Goal: Task Accomplishment & Management: Complete application form

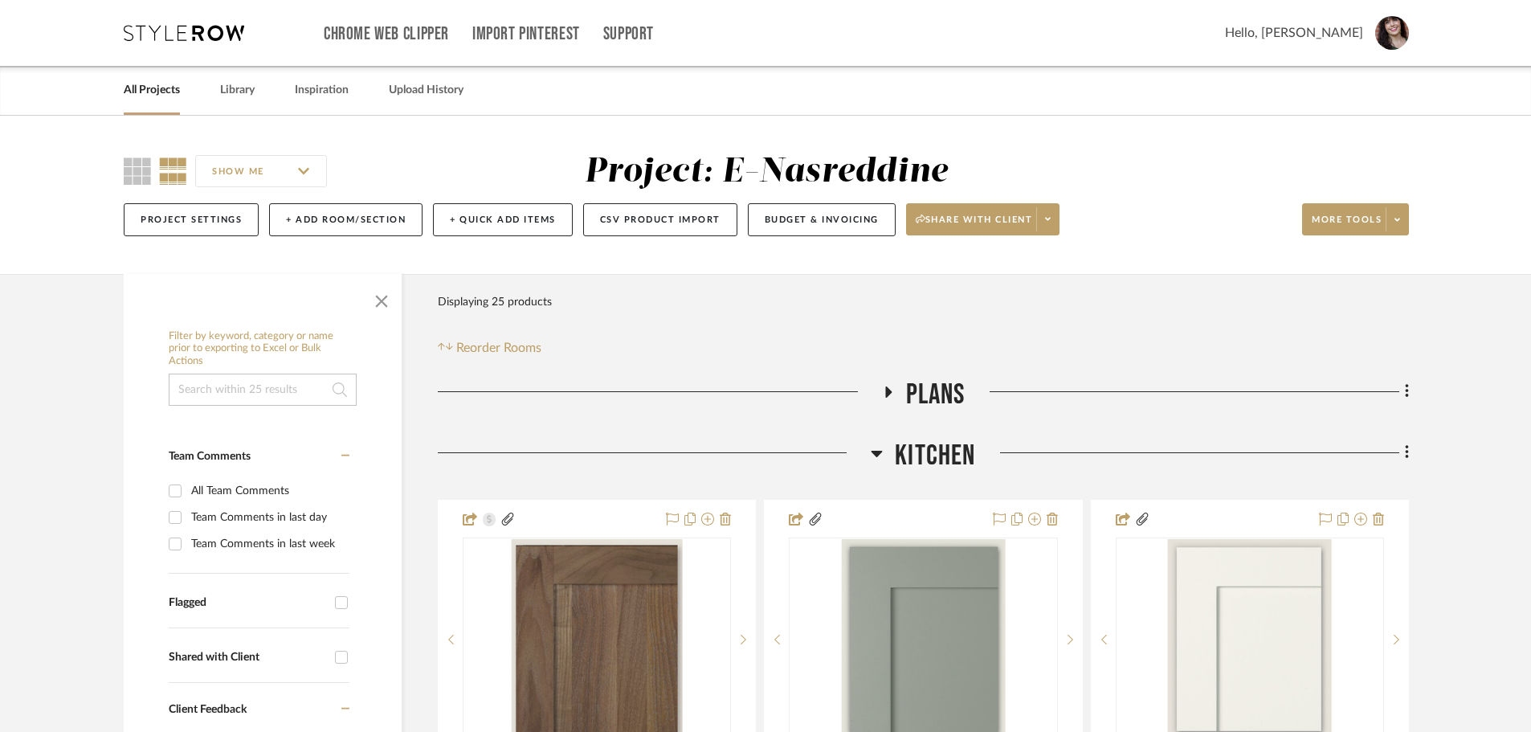
click at [157, 100] on link "All Projects" at bounding box center [152, 91] width 56 height 22
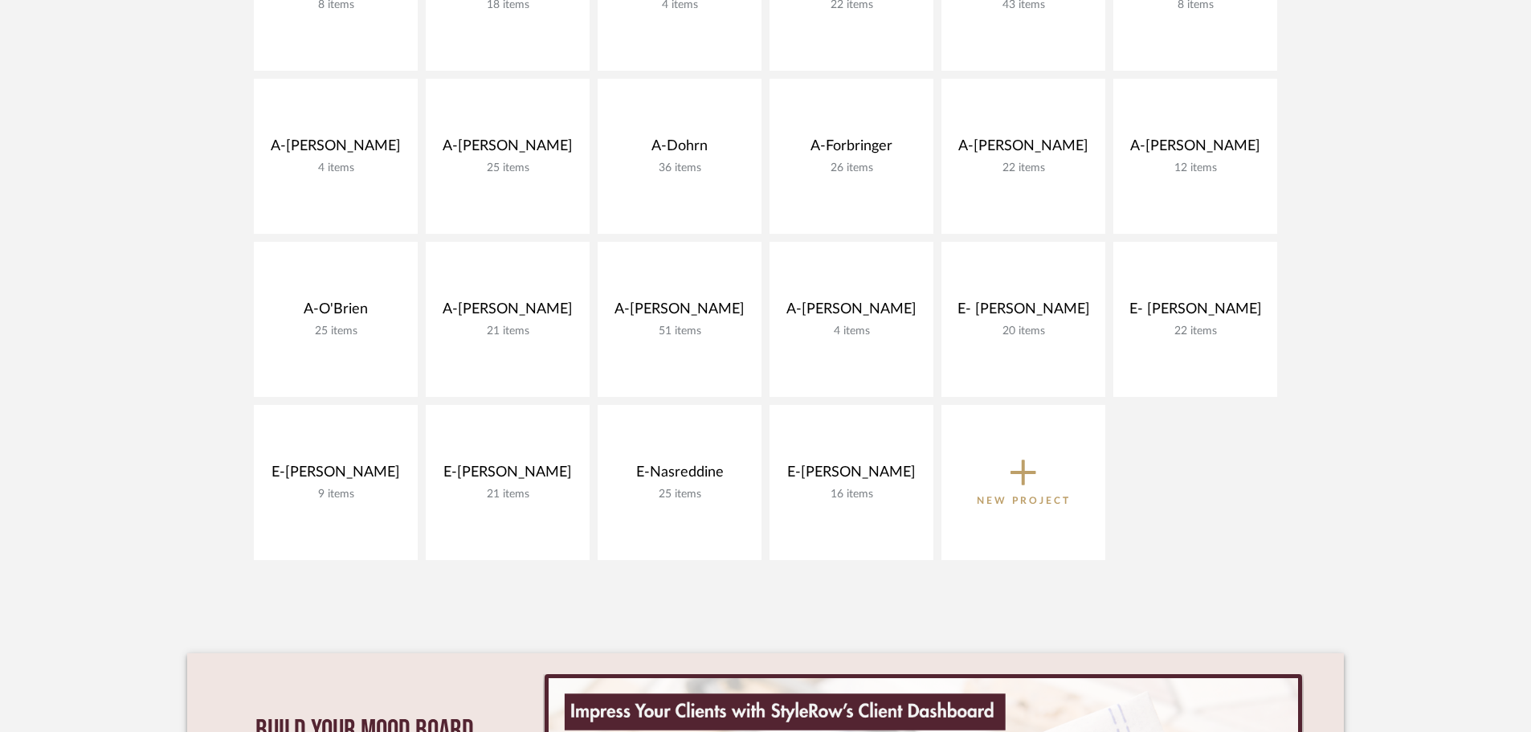
scroll to position [484, 0]
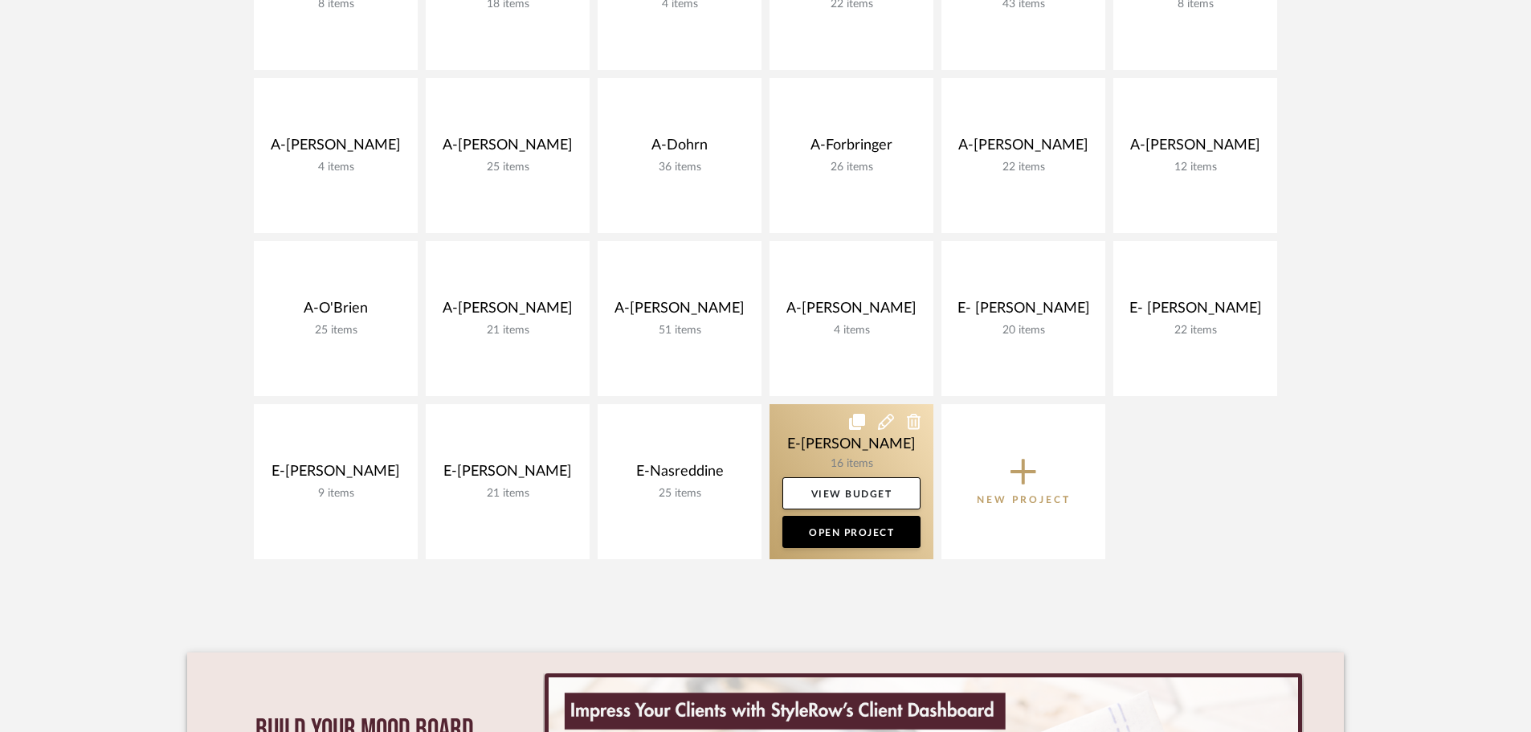
click at [851, 446] on link at bounding box center [851, 481] width 164 height 155
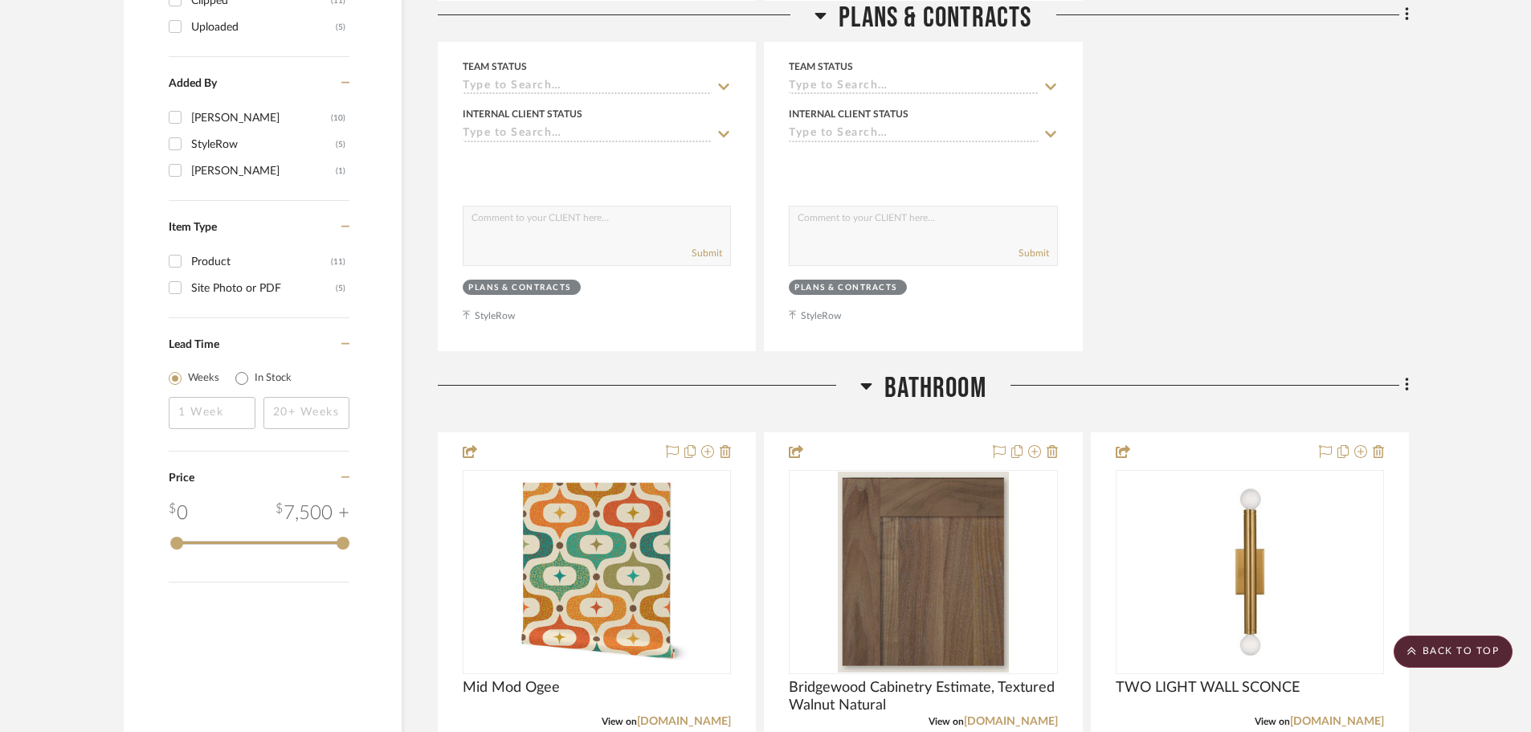
scroll to position [1505, 0]
click at [1406, 379] on icon at bounding box center [1406, 384] width 3 height 14
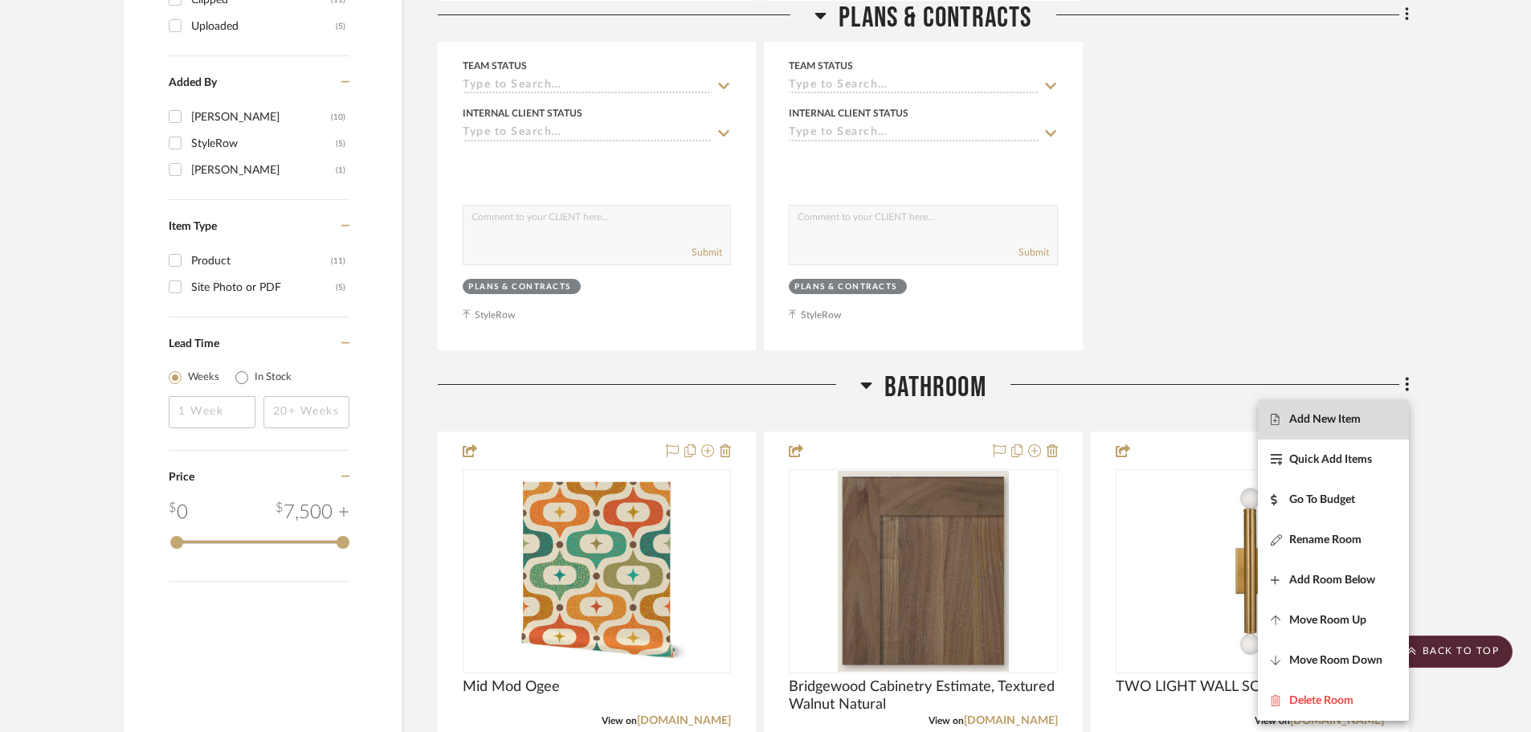
click at [1352, 419] on span "Add New Item" at bounding box center [1324, 419] width 71 height 14
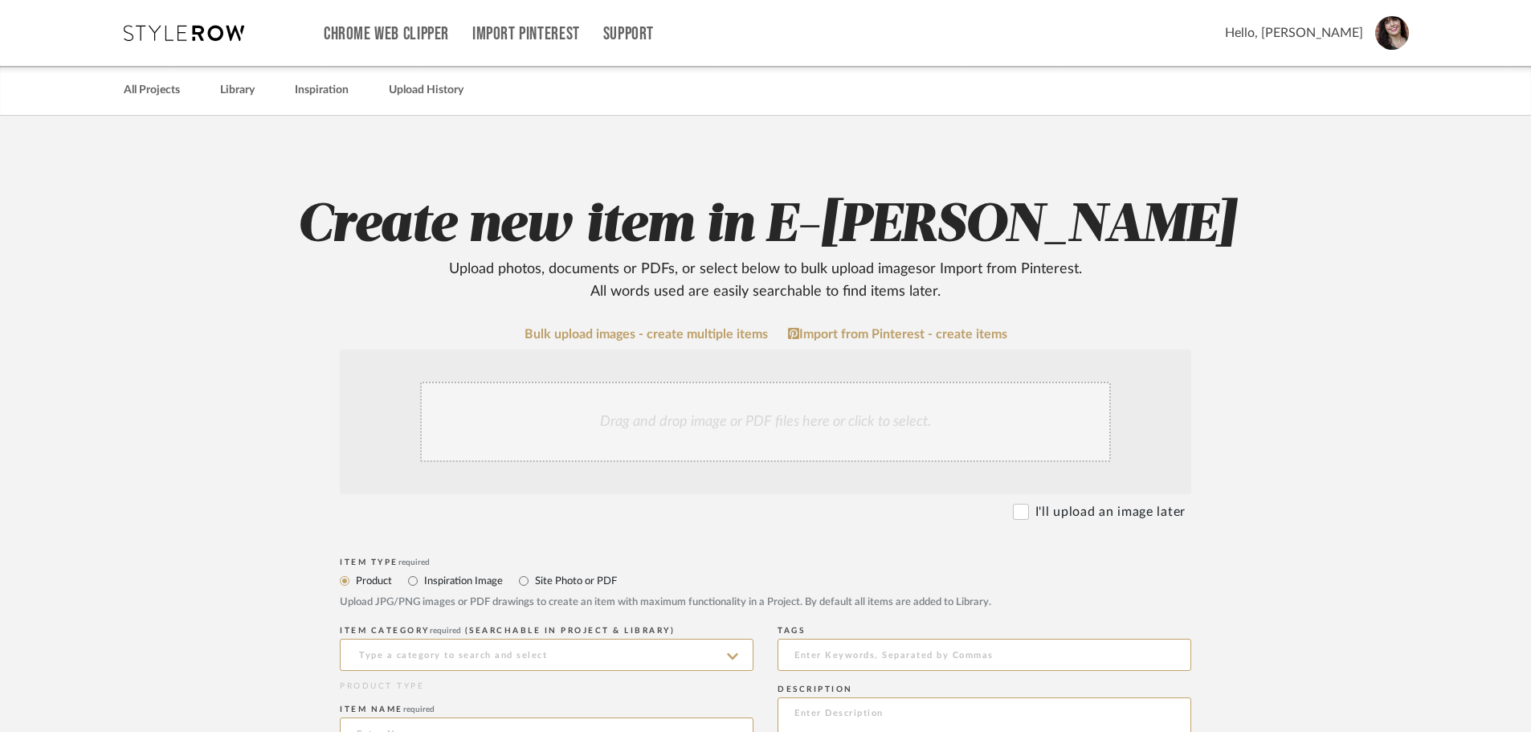
click at [728, 426] on div "Drag and drop image or PDF files here or click to select." at bounding box center [765, 422] width 691 height 80
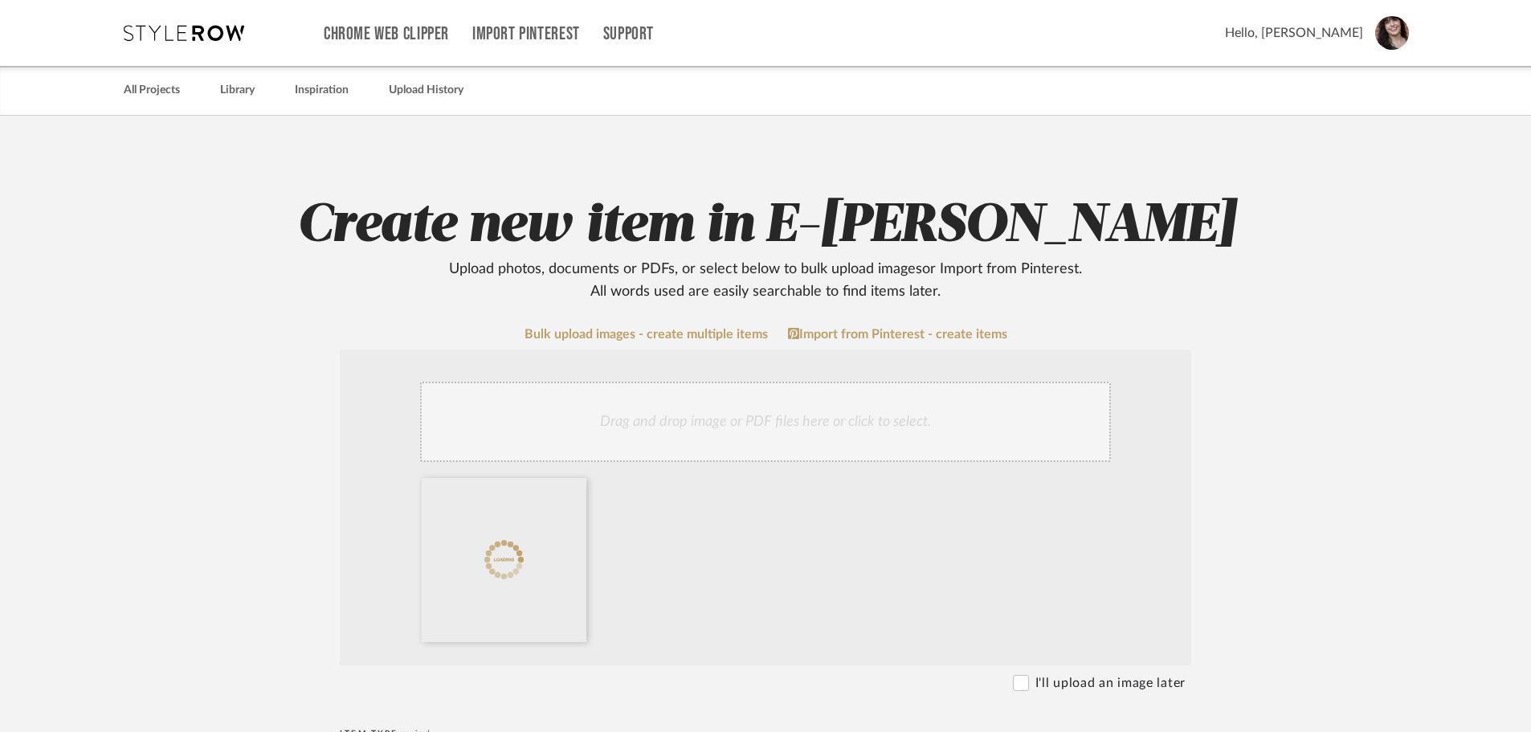
click at [664, 548] on div at bounding box center [767, 563] width 707 height 171
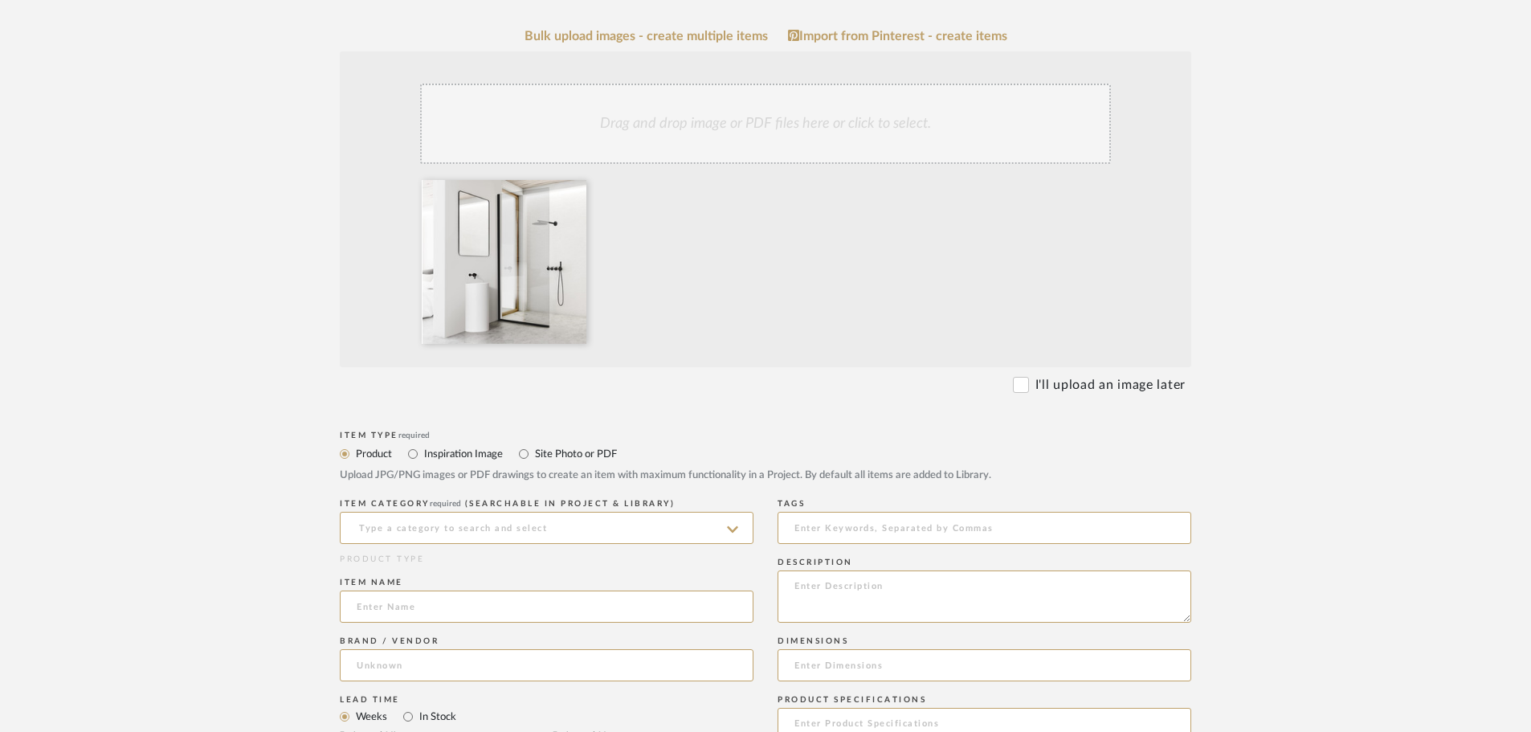
scroll to position [299, 0]
click at [594, 519] on input at bounding box center [547, 527] width 414 height 32
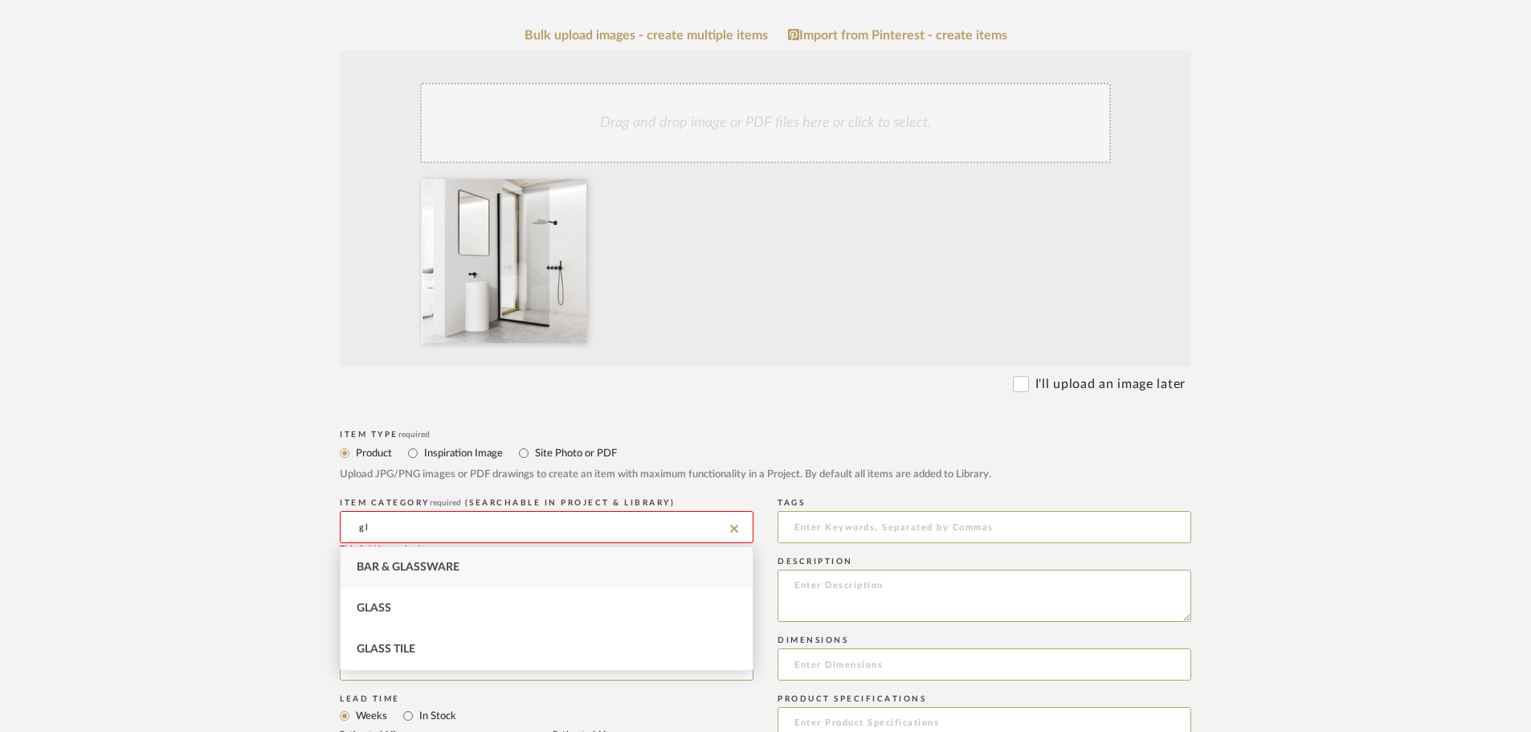
type input "g"
type input "s"
click at [382, 606] on span "Glass" at bounding box center [374, 607] width 35 height 11
type input "Glass"
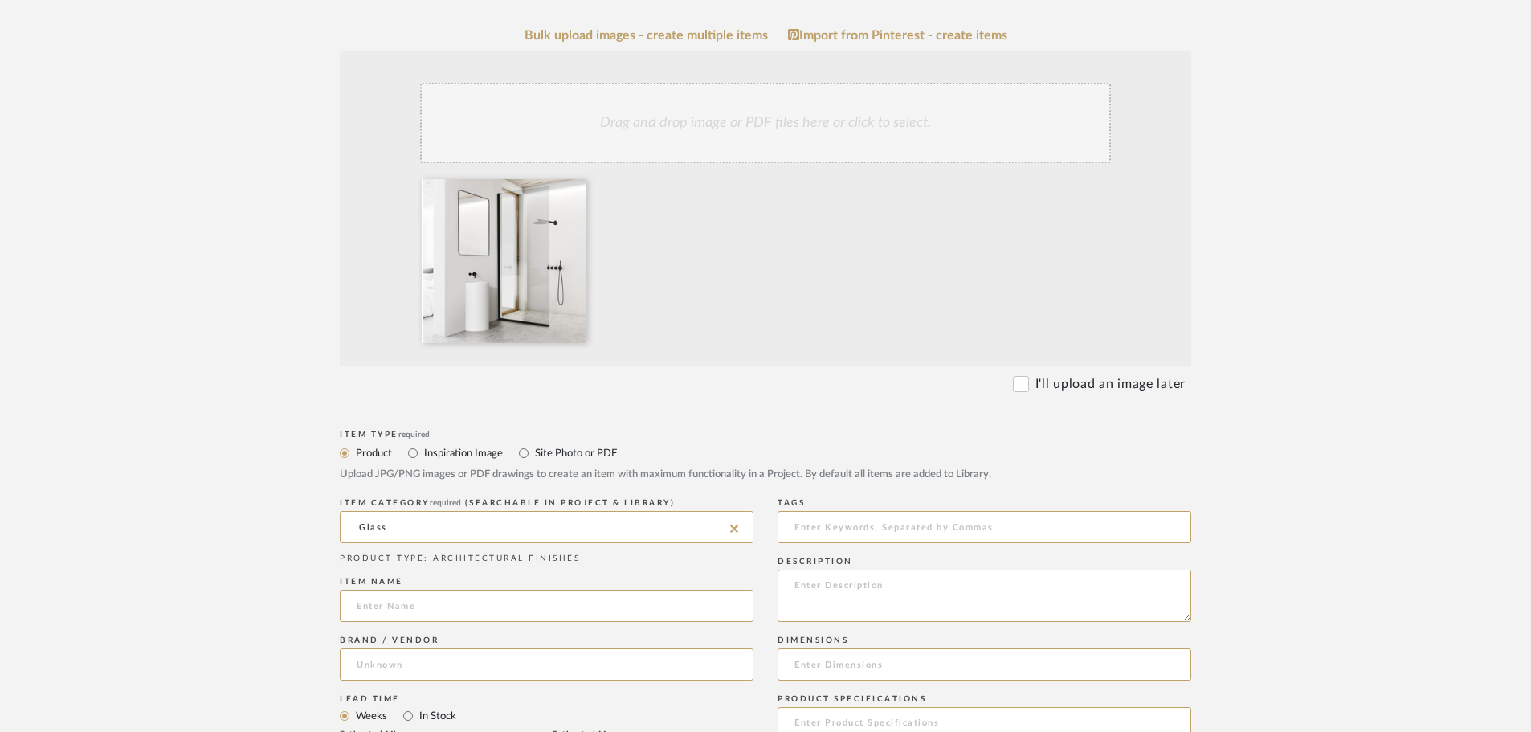
click at [382, 606] on input at bounding box center [547, 606] width 414 height 32
type input "S"
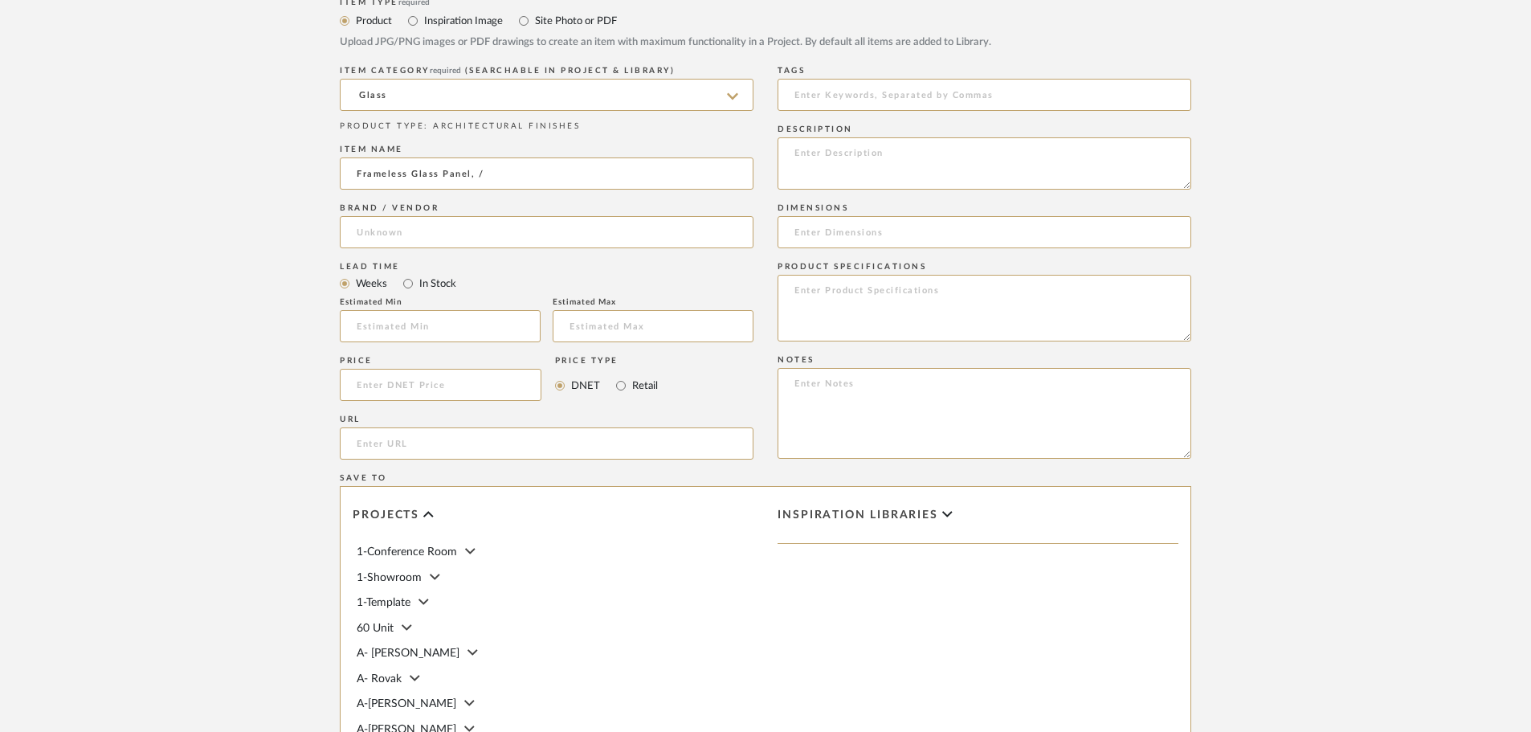
scroll to position [722, 0]
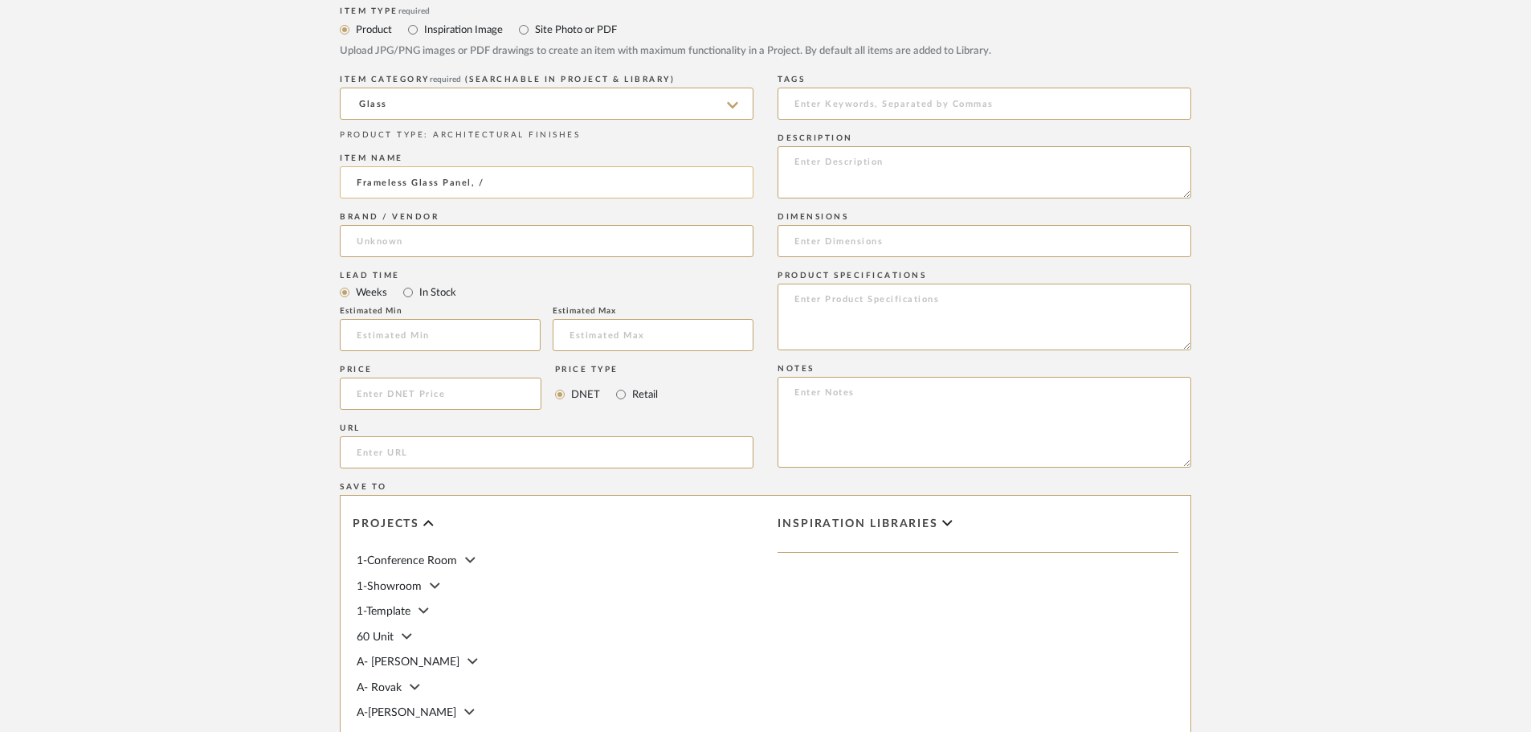
click at [358, 182] on input "Frameless Glass Panel, /" at bounding box center [547, 182] width 414 height 32
click at [549, 183] on input "Custom Frameless Glass Panel, /" at bounding box center [547, 182] width 414 height 32
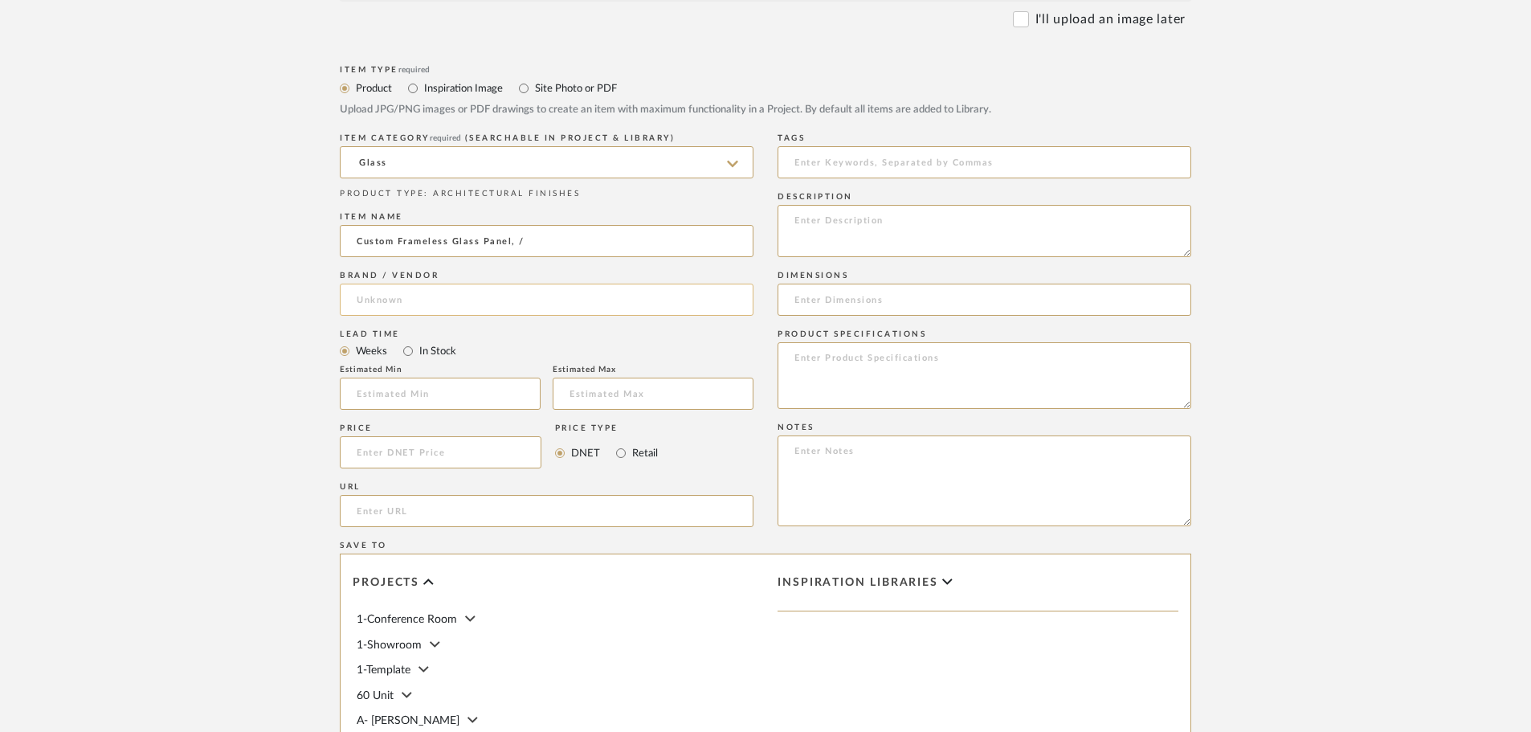
scroll to position [663, 0]
click at [548, 247] on input "Custom Frameless Glass Panel, /" at bounding box center [547, 242] width 414 height 32
type input "Custom Frameless Glass Panel, 3/8" thick, brushed gold extruded channel"
type input "County Glass & Mirror"
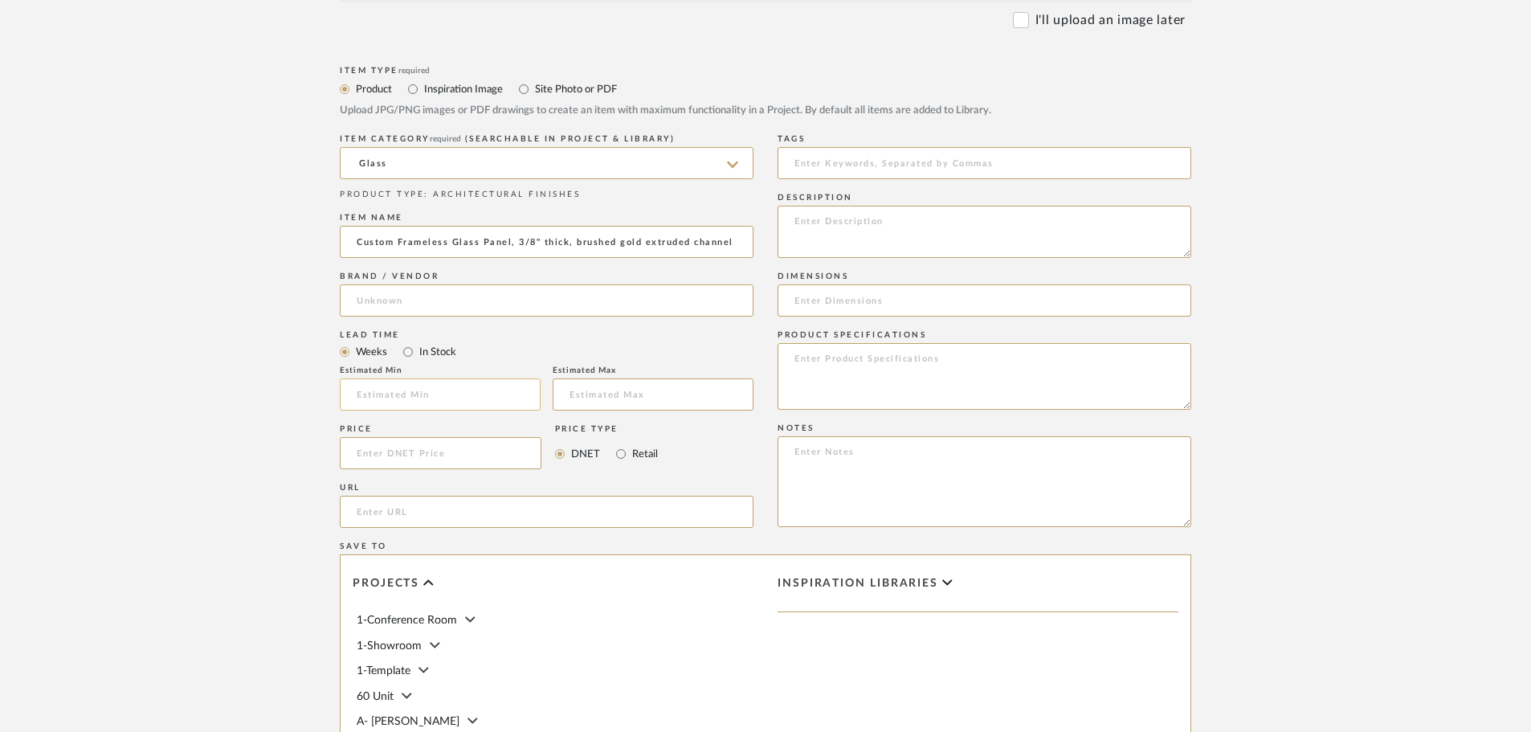
click at [459, 394] on input at bounding box center [440, 394] width 201 height 32
type input "4"
type input "6"
click at [467, 450] on input at bounding box center [441, 453] width 202 height 32
type input "$1,060.00"
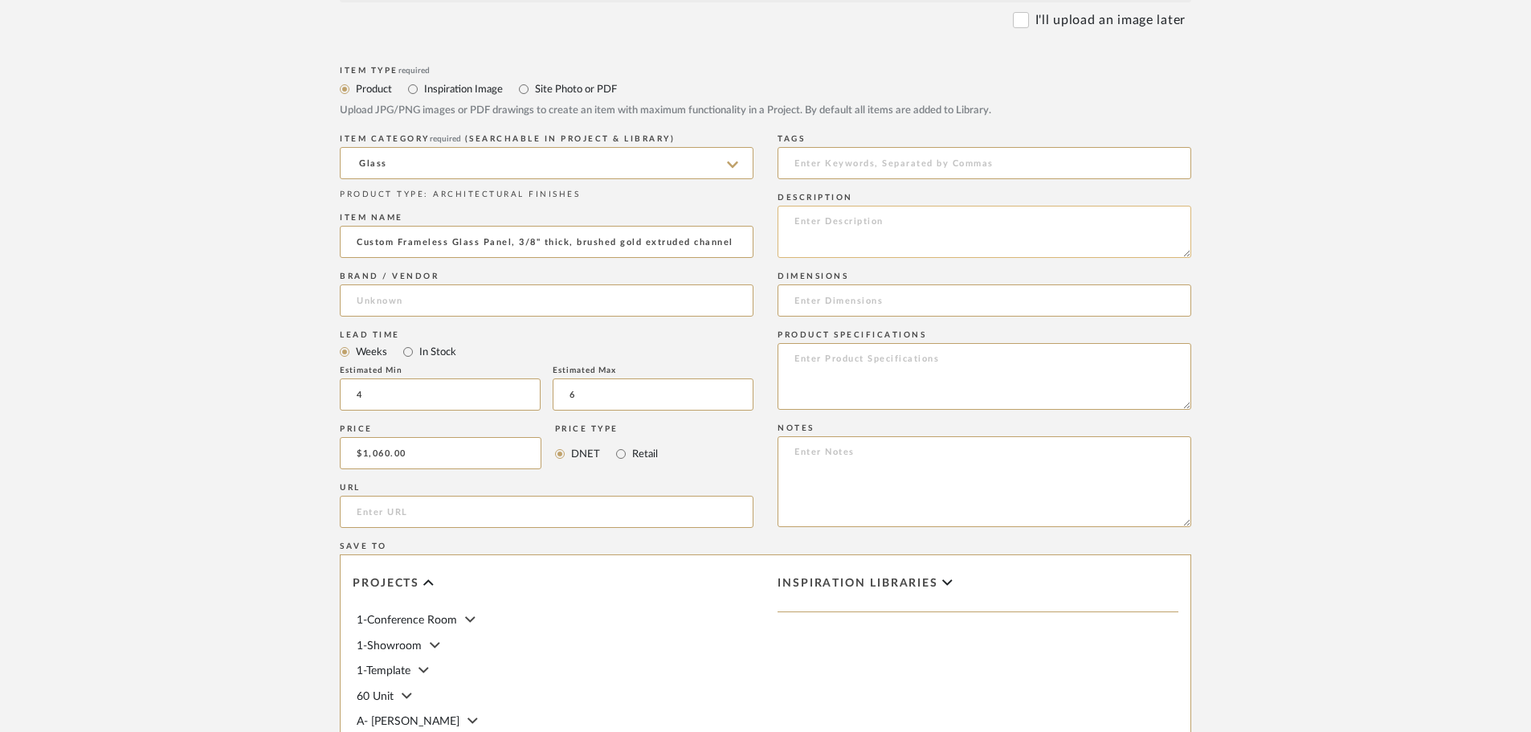
click at [857, 244] on textarea at bounding box center [984, 232] width 414 height 52
type textarea "Price includes template, fabrication and installation"
click at [801, 302] on input "approx 30x70" at bounding box center [984, 300] width 414 height 32
click at [826, 301] on input "Approx 30x70" at bounding box center [984, 300] width 414 height 32
drag, startPoint x: 826, startPoint y: 301, endPoint x: 814, endPoint y: 302, distance: 12.1
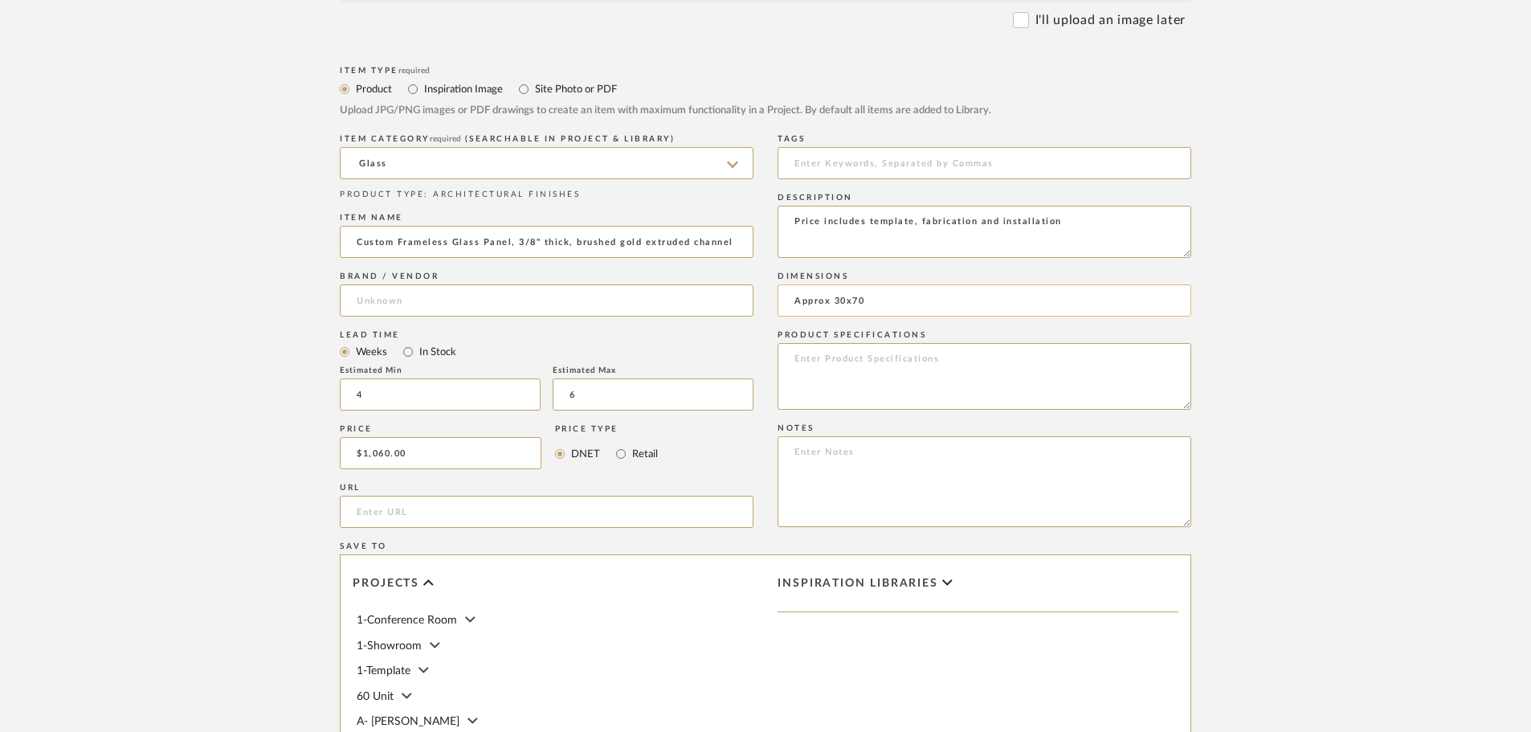
click at [814, 302] on input "Approx 30x70" at bounding box center [984, 300] width 414 height 32
type input "~ 30x70"
click at [843, 375] on textarea at bounding box center [984, 376] width 414 height 67
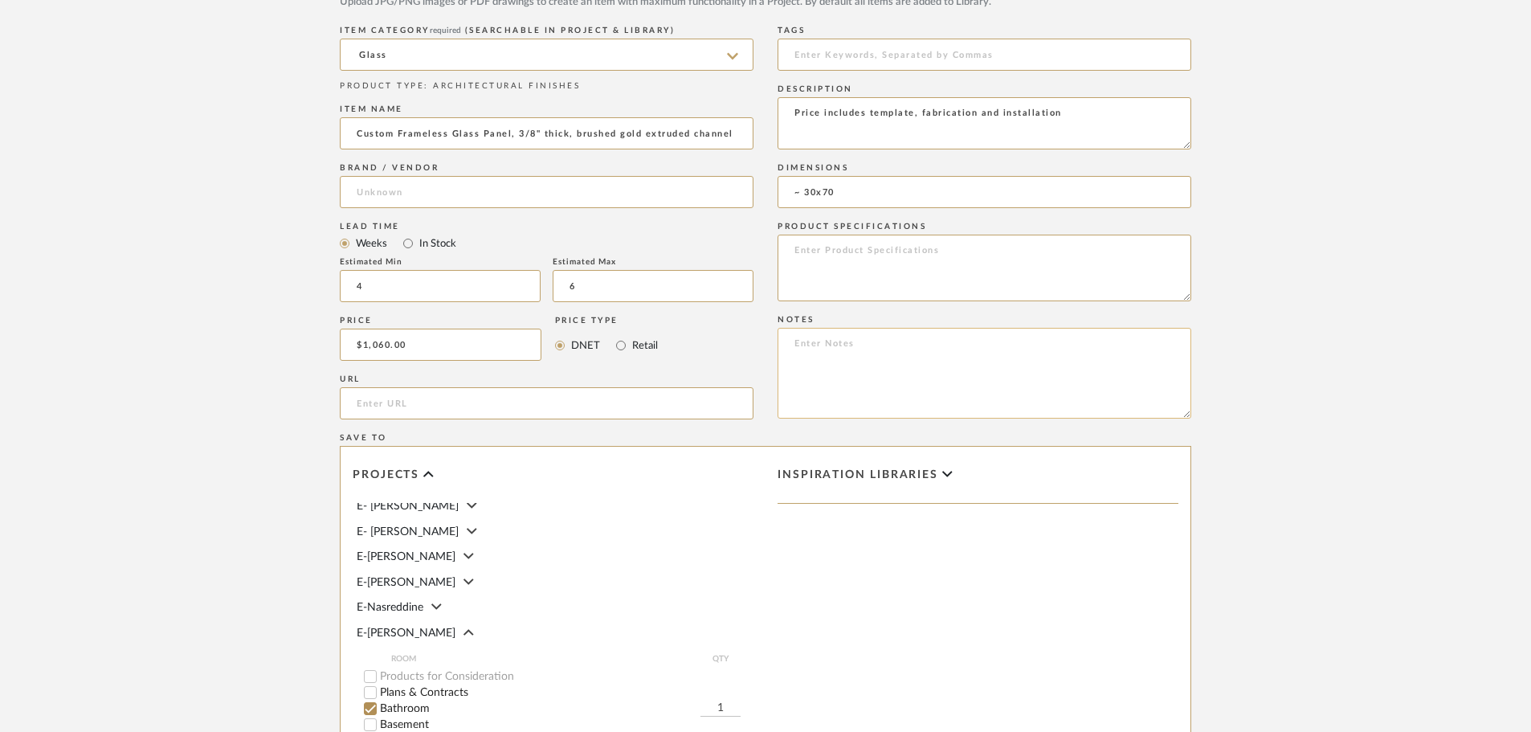
scroll to position [770, 0]
click at [551, 196] on input at bounding box center [547, 193] width 414 height 32
type input "County Glass & Mirror"
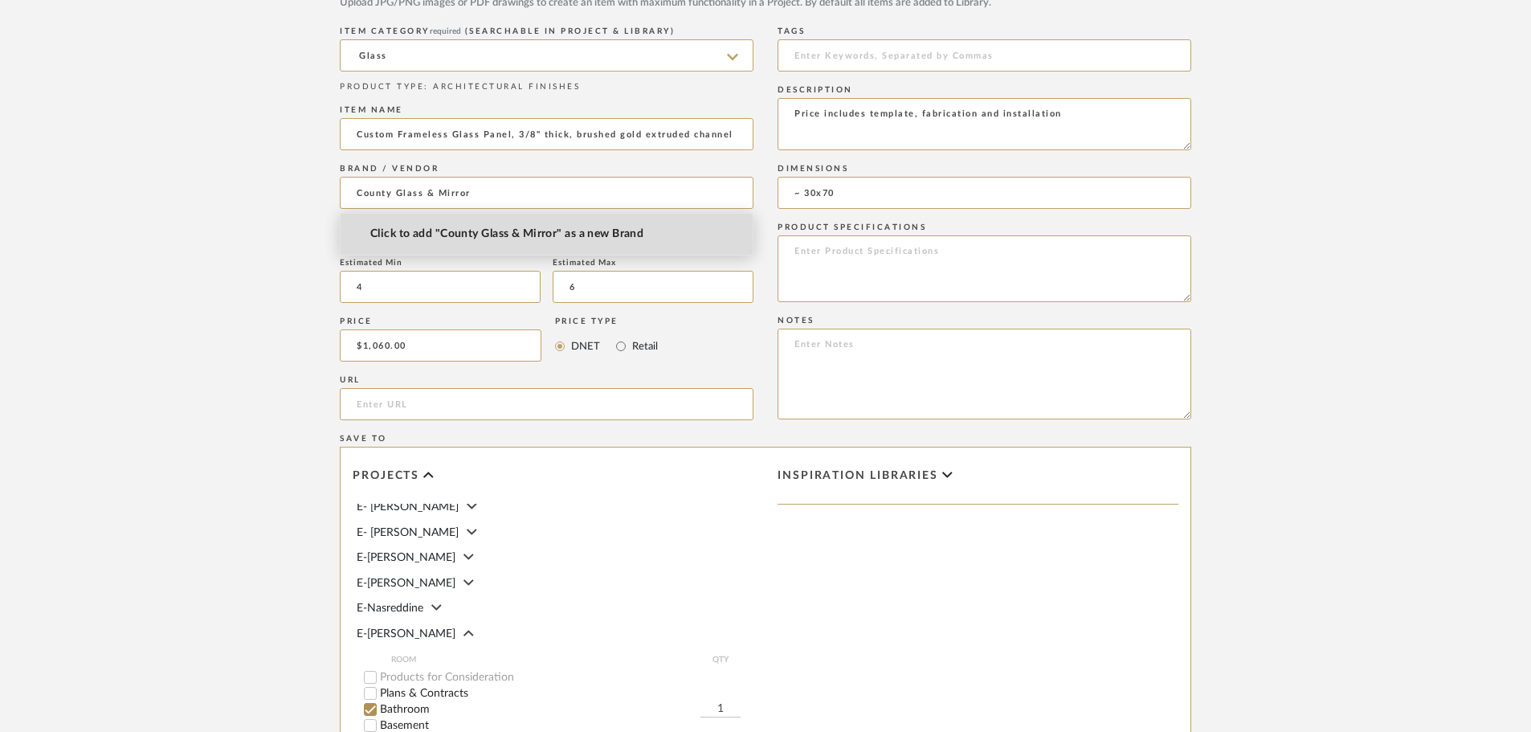
click at [540, 236] on span "Click to add "County Glass & Mirror" as a new Brand" at bounding box center [506, 234] width 273 height 14
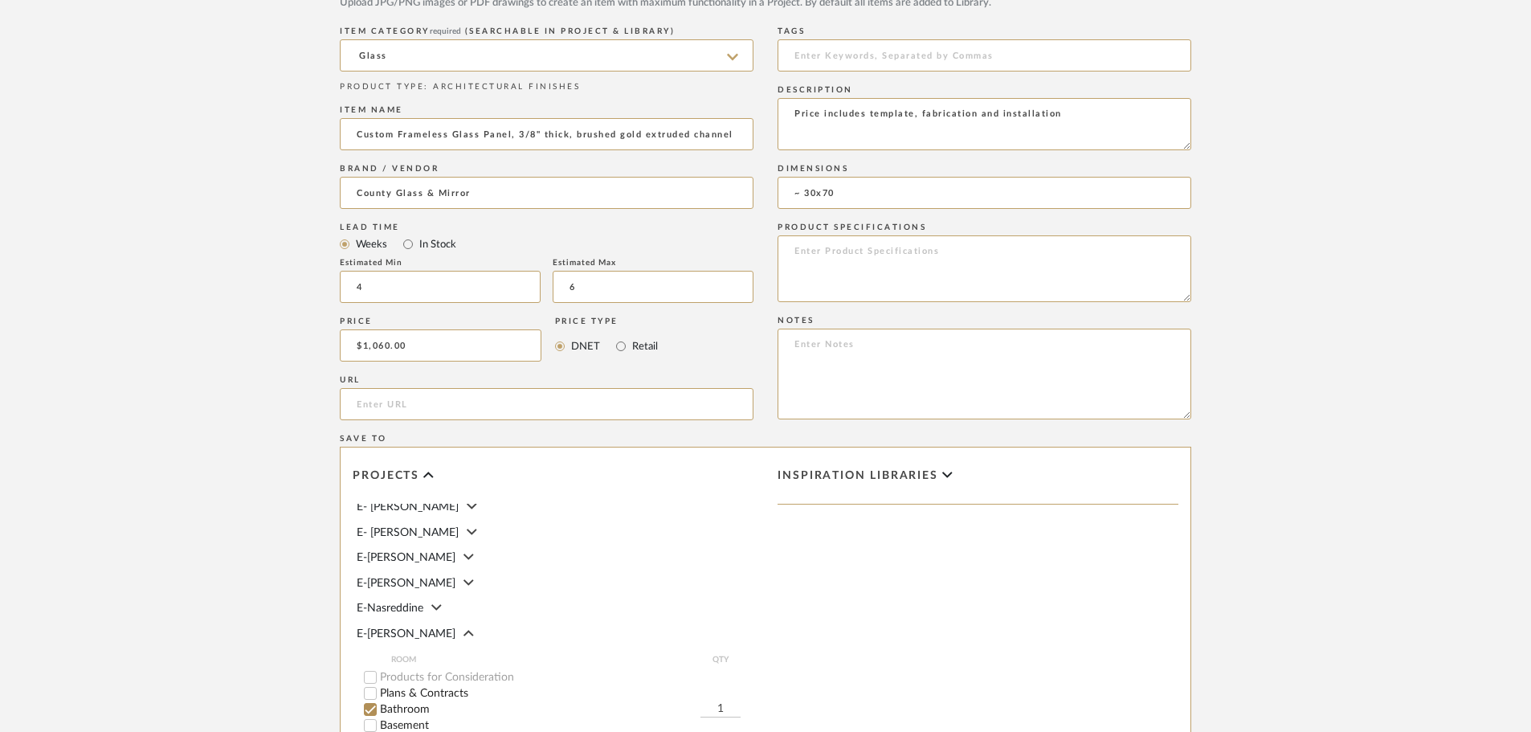
scroll to position [1045, 0]
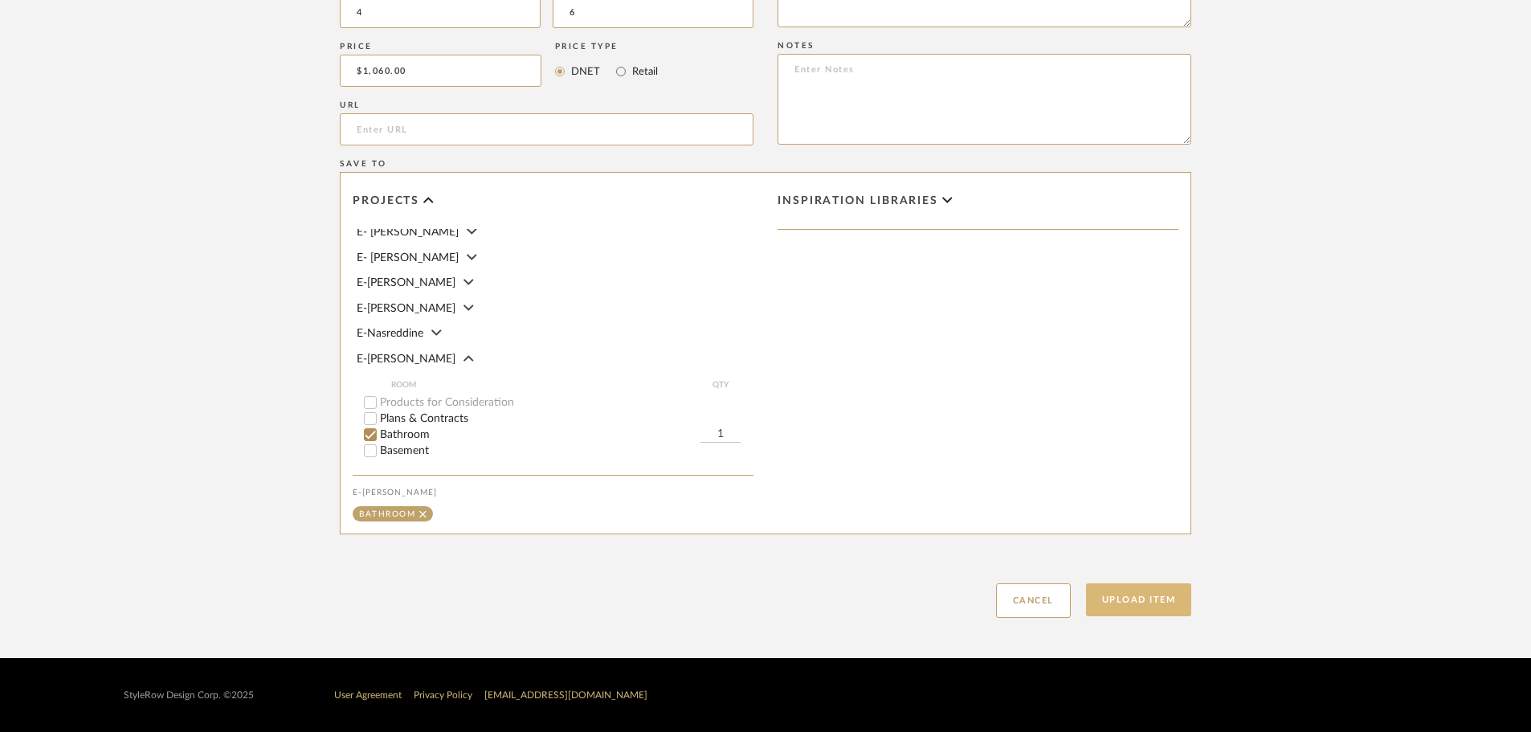
click at [1138, 594] on button "Upload Item" at bounding box center [1139, 599] width 106 height 33
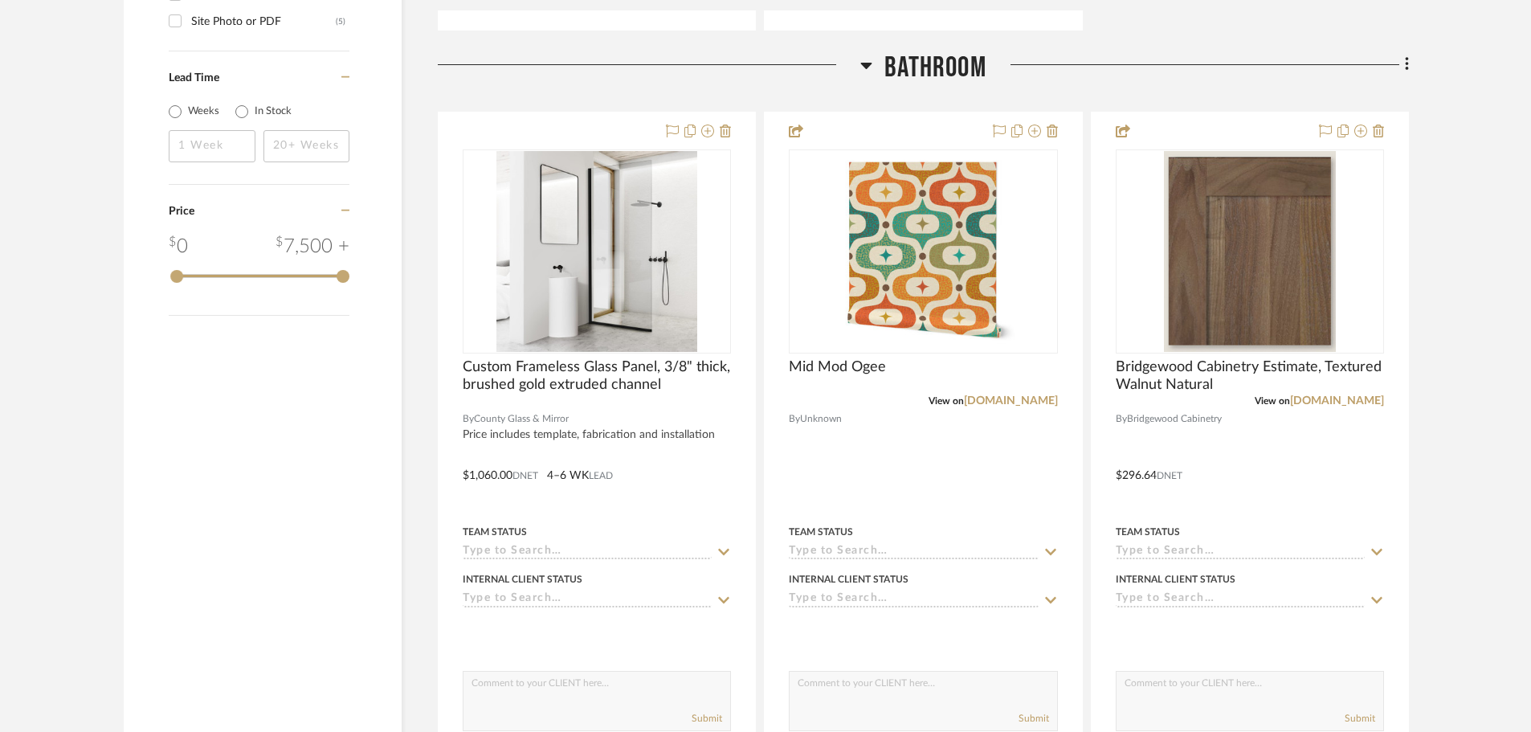
scroll to position [1875, 0]
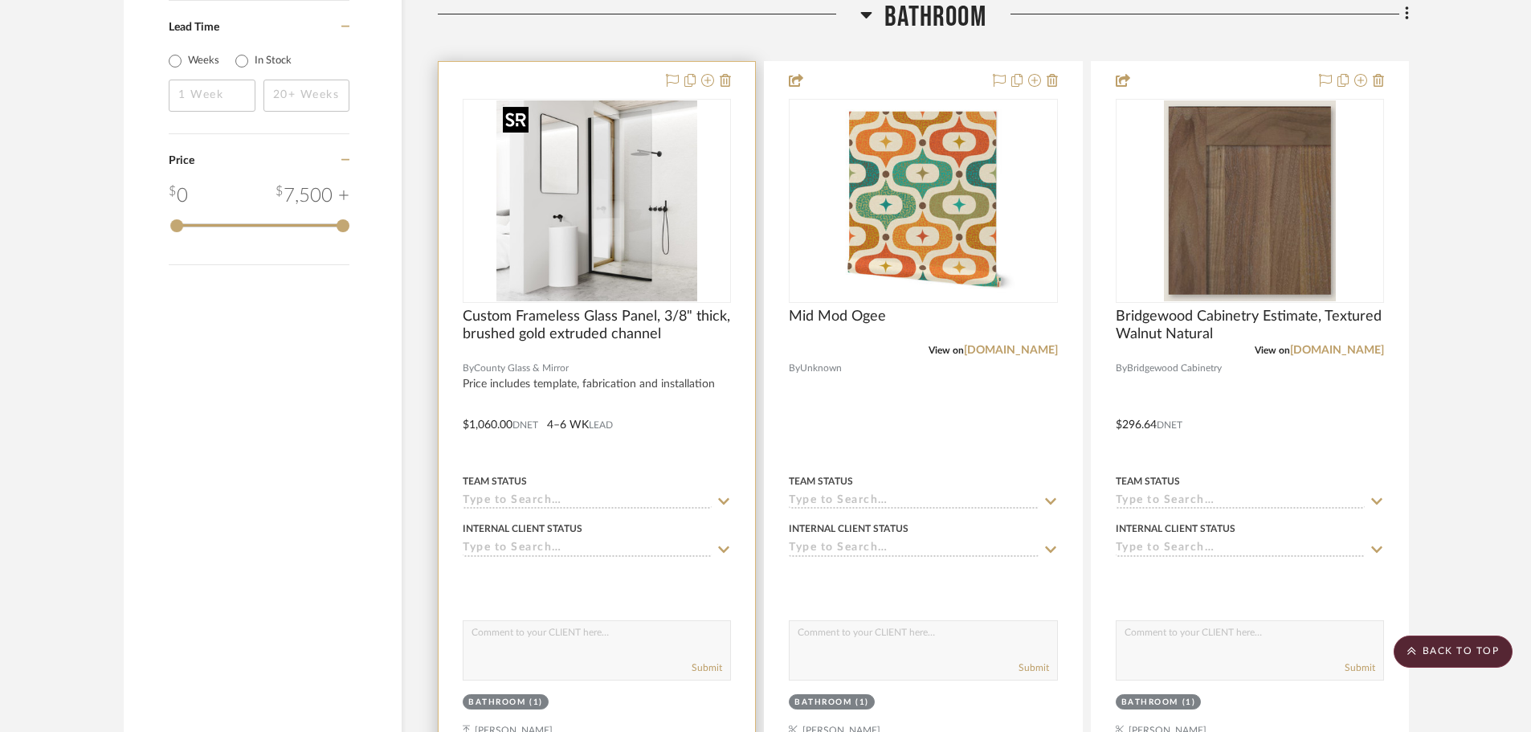
click at [630, 251] on img "0" at bounding box center [596, 200] width 201 height 201
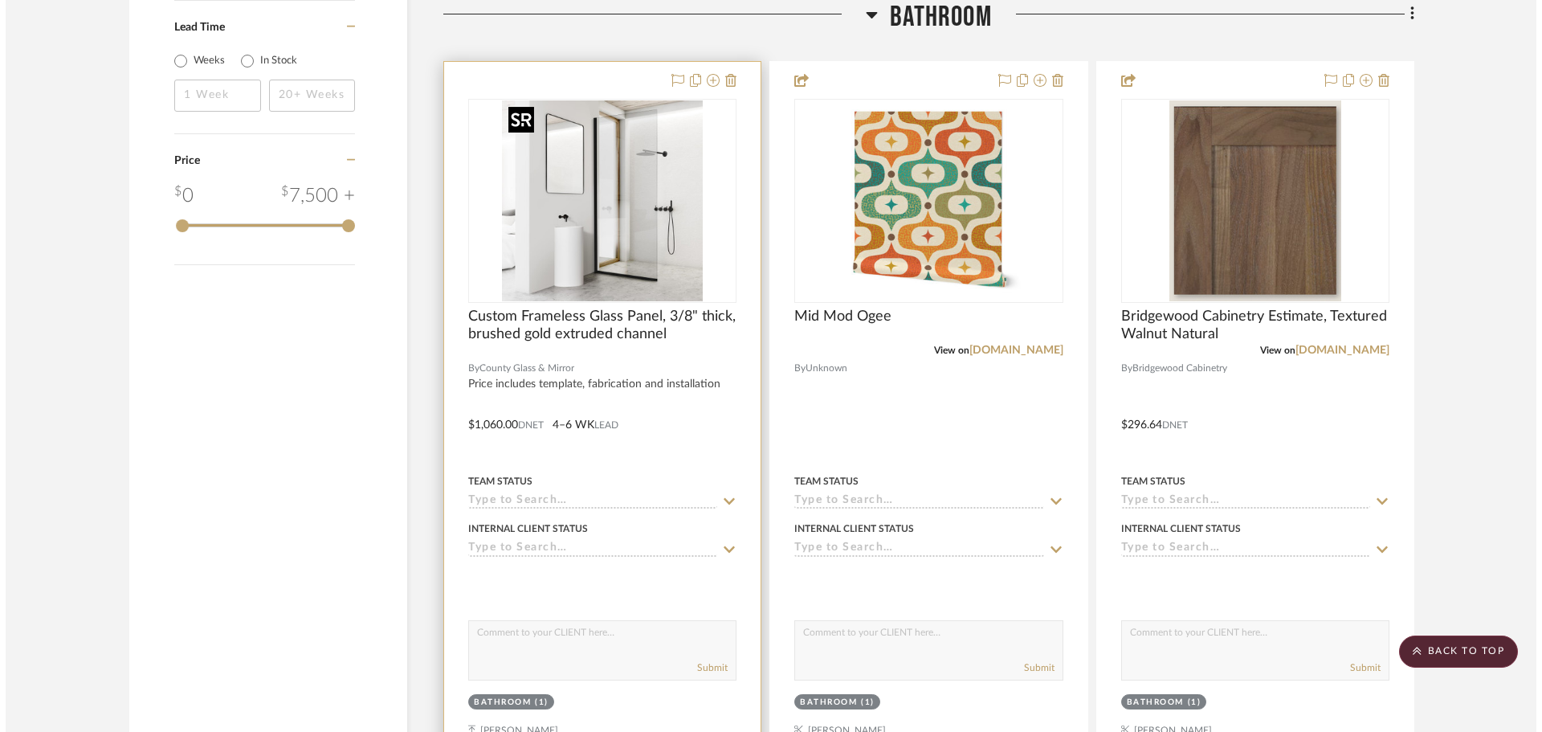
scroll to position [0, 0]
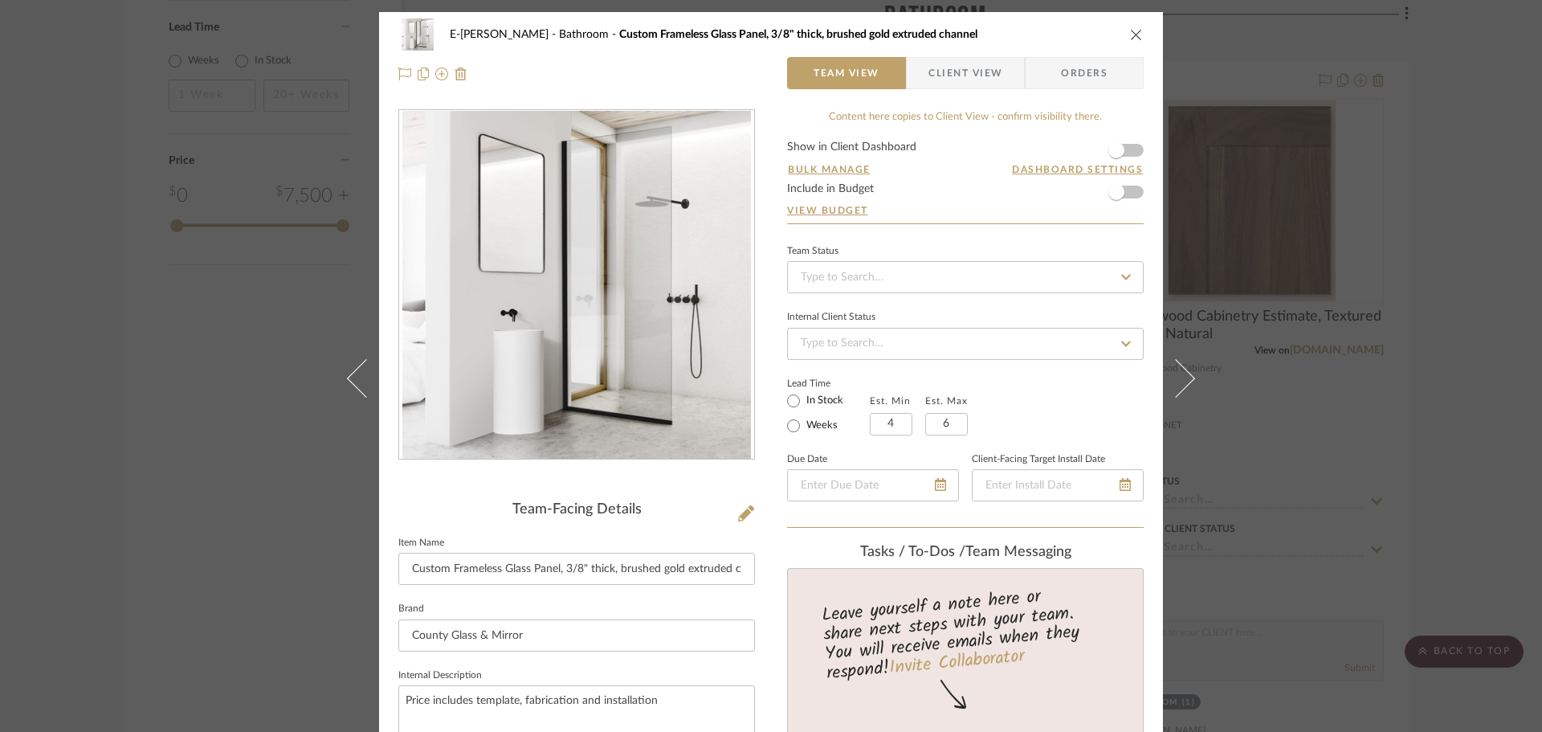
click at [1129, 151] on form "Show in Client Dashboard Bulk Manage Dashboard Settings Include in Budget View …" at bounding box center [965, 182] width 357 height 82
click at [1120, 151] on span "button" at bounding box center [1116, 150] width 35 height 35
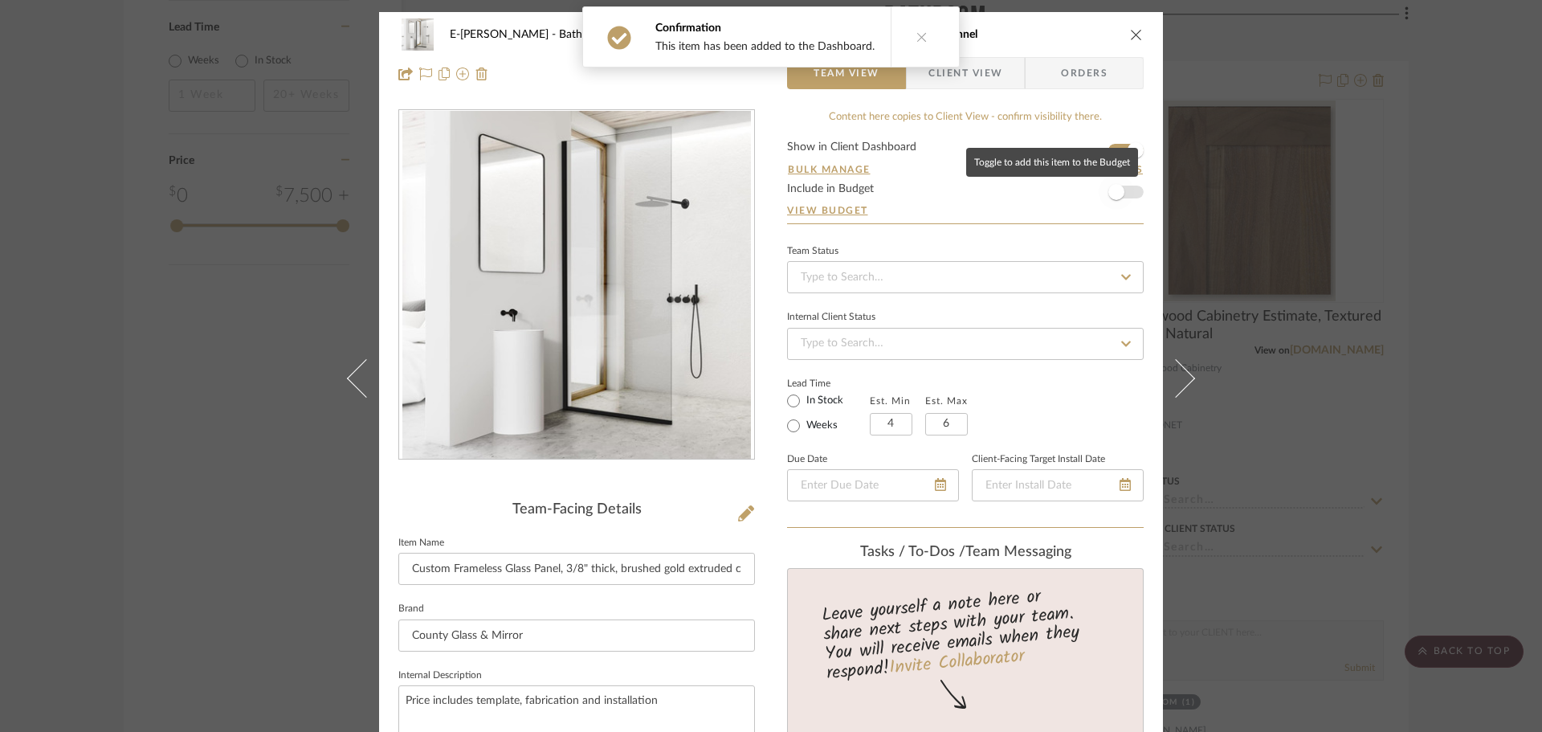
click at [1124, 194] on span "button" at bounding box center [1116, 191] width 35 height 35
click at [1133, 32] on icon "close" at bounding box center [1136, 34] width 13 height 13
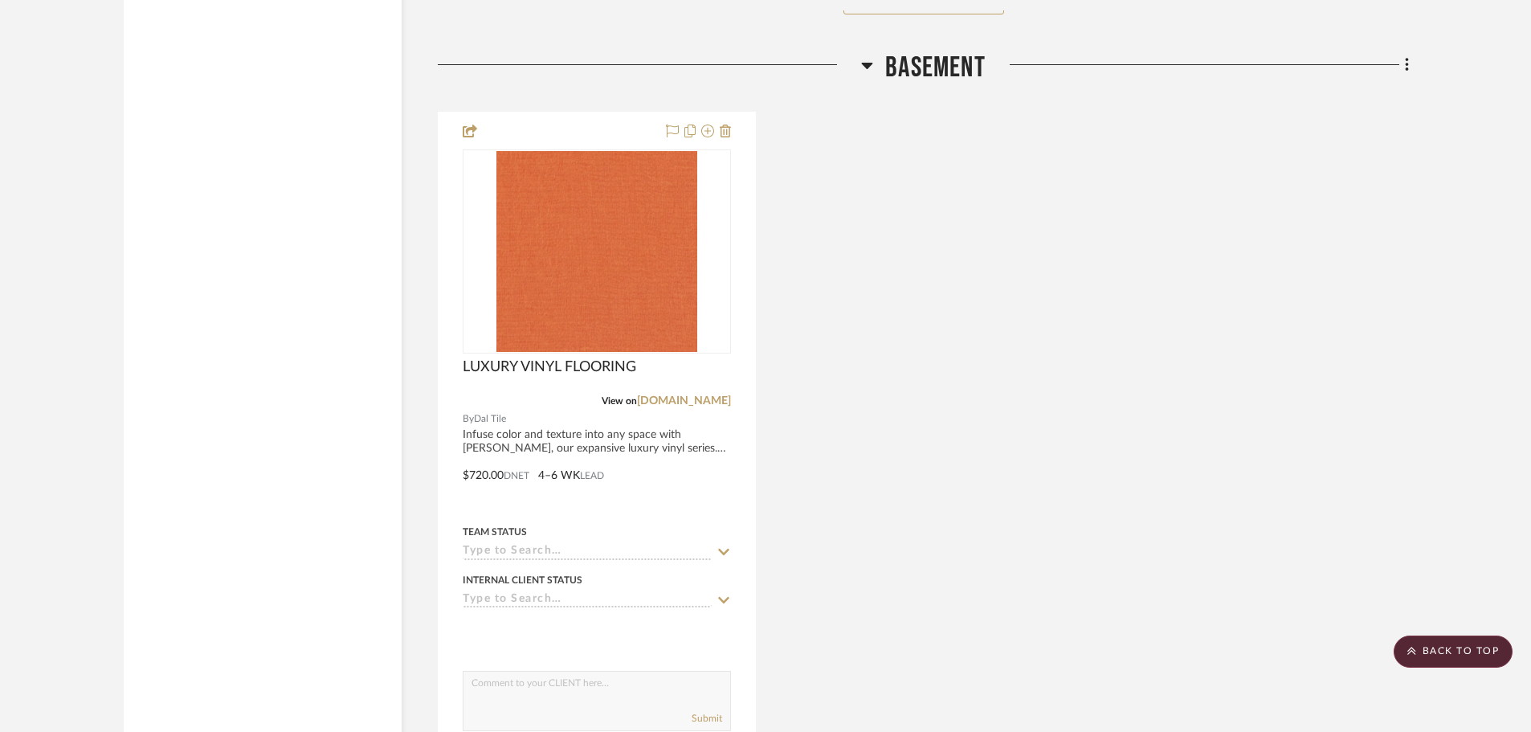
scroll to position [4813, 0]
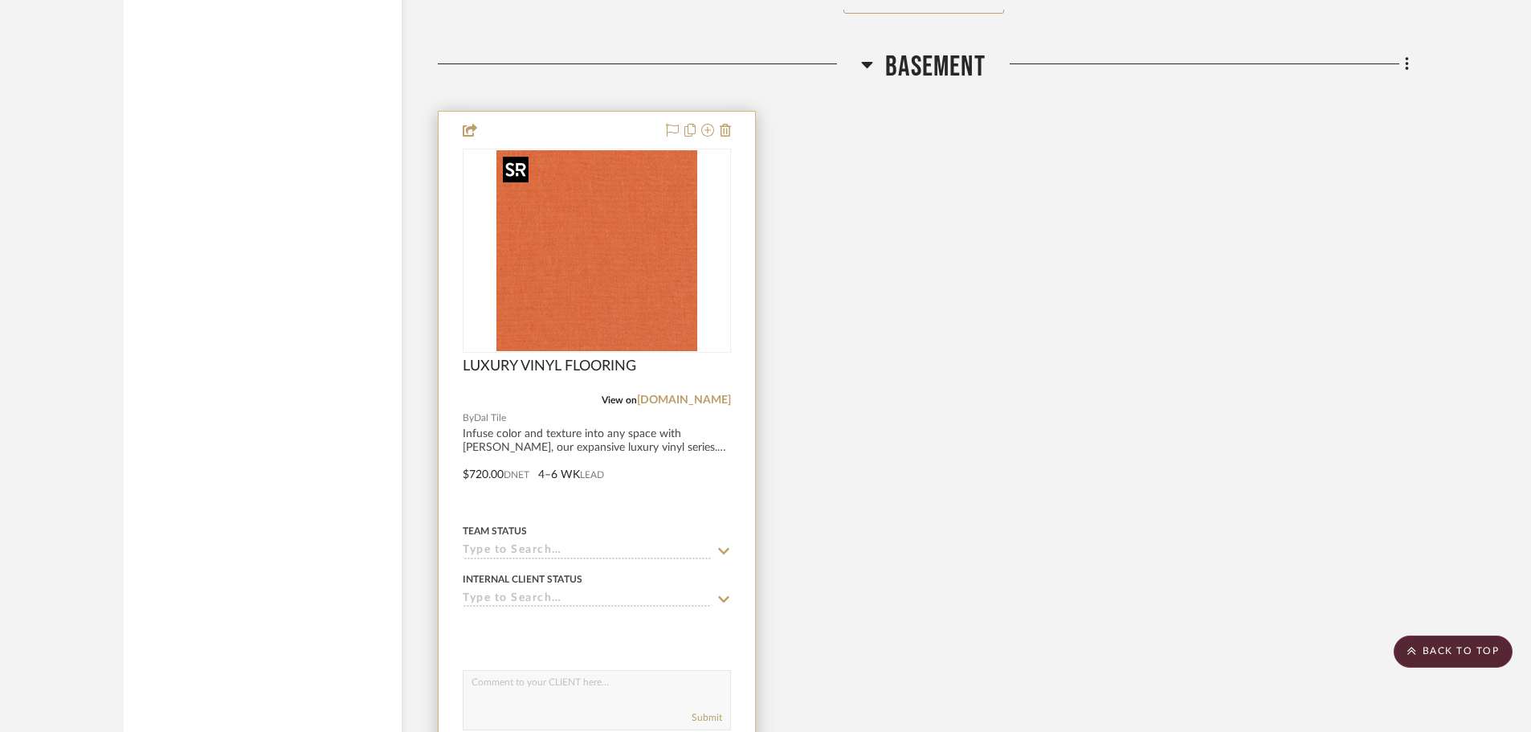
click at [620, 245] on div at bounding box center [597, 251] width 268 height 204
click at [583, 259] on img "0" at bounding box center [596, 250] width 201 height 201
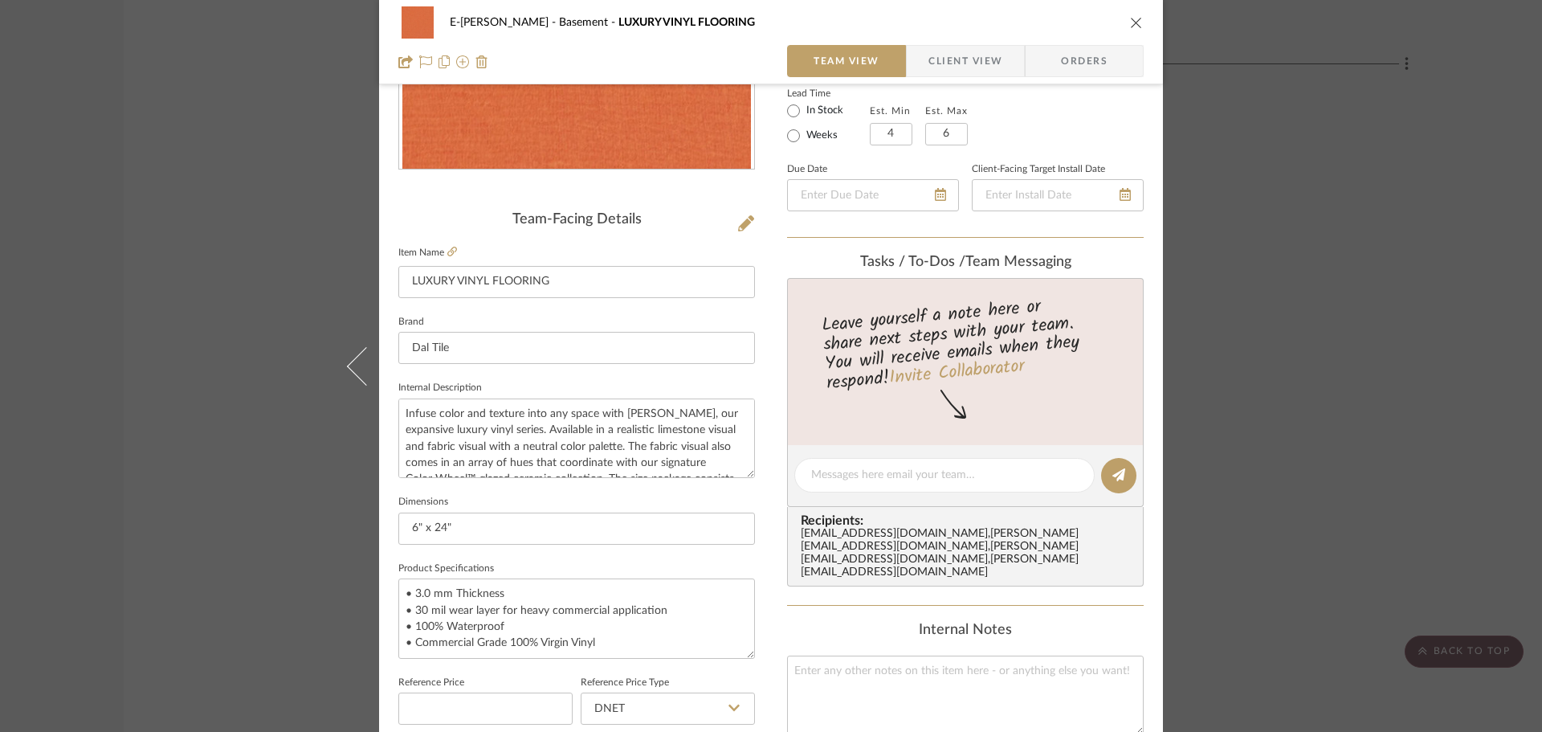
scroll to position [291, 0]
